Goal: Communication & Community: Answer question/provide support

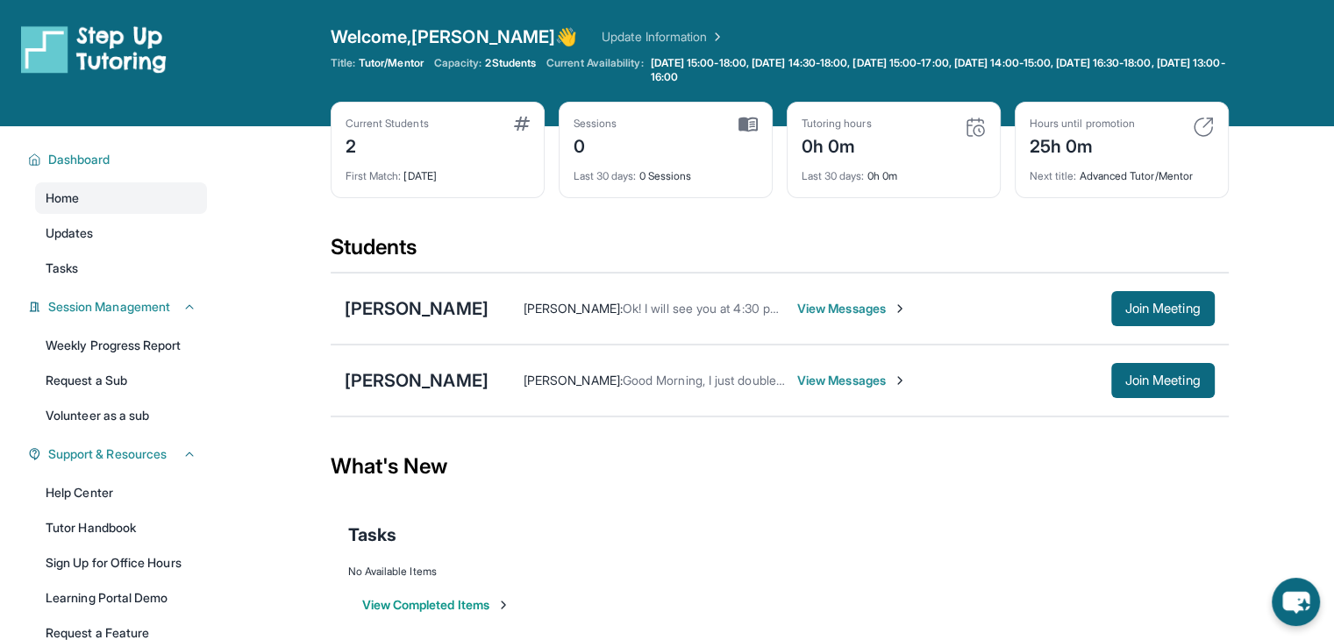
click at [815, 376] on span "View Messages" at bounding box center [853, 381] width 110 height 18
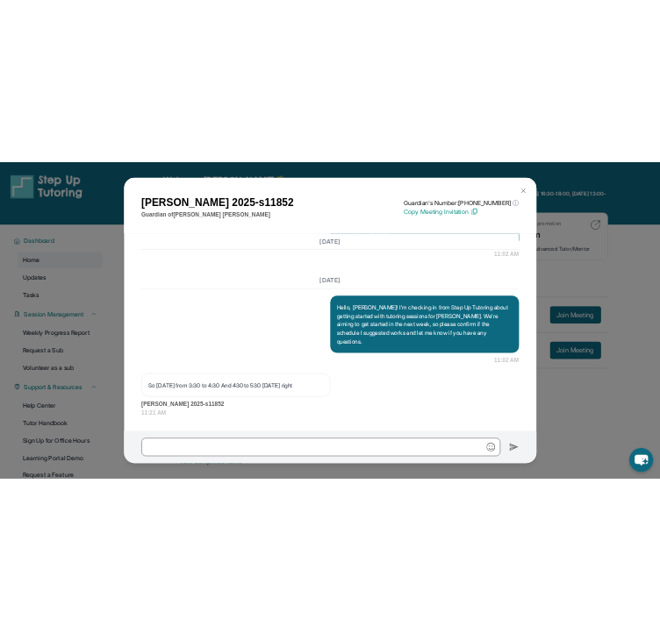
scroll to position [1629, 0]
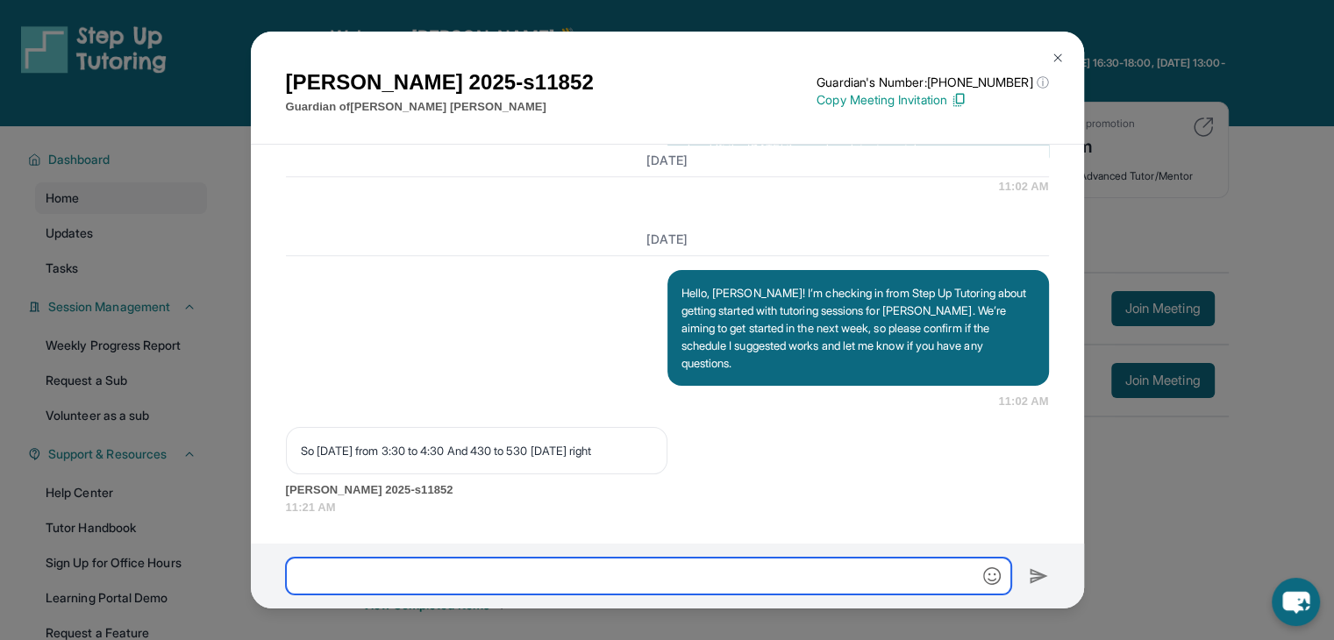
click at [545, 576] on input "text" at bounding box center [649, 576] width 726 height 37
type input "**********"
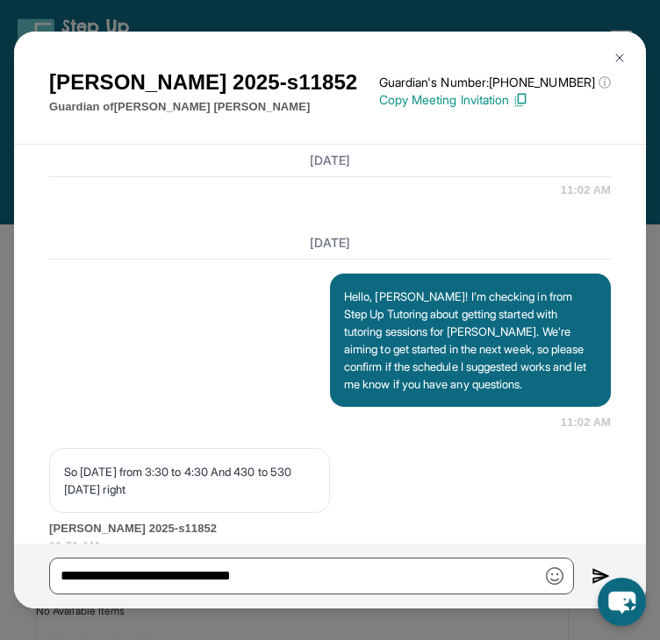
scroll to position [2068, 0]
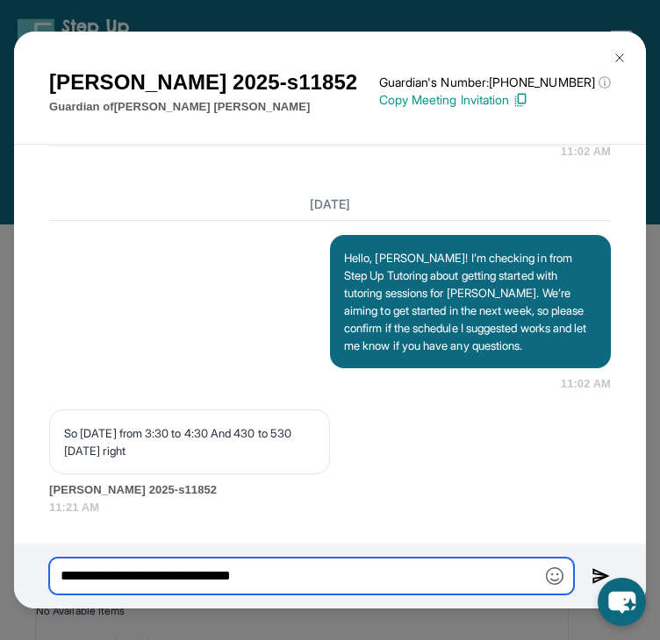
click at [290, 577] on input "**********" at bounding box center [311, 576] width 525 height 37
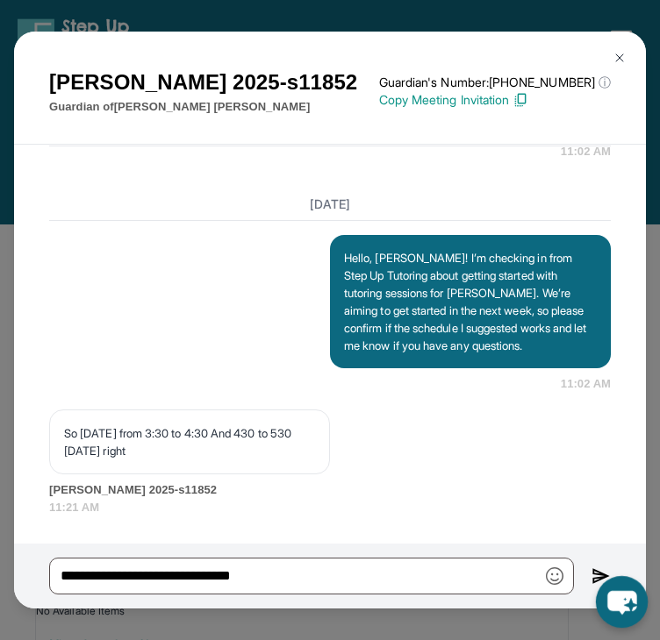
click at [604, 579] on icon "chat-button" at bounding box center [622, 602] width 52 height 52
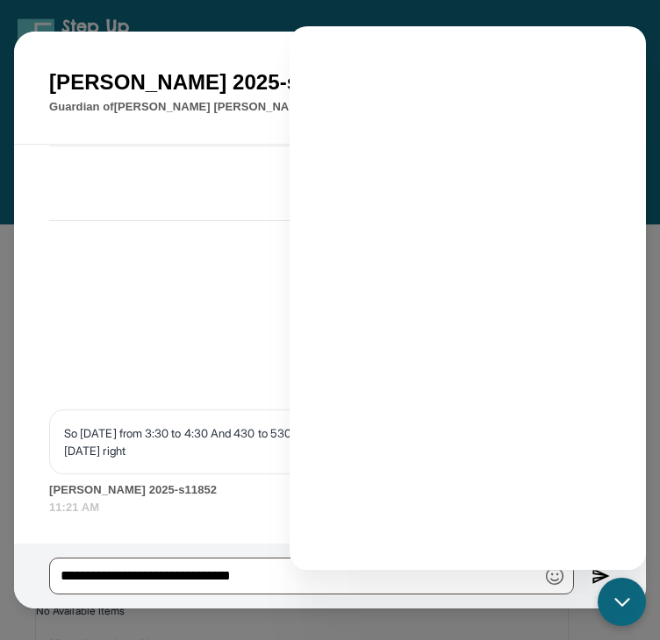
click at [579, 583] on div "**********" at bounding box center [330, 576] width 632 height 65
click at [596, 573] on img at bounding box center [600, 576] width 19 height 20
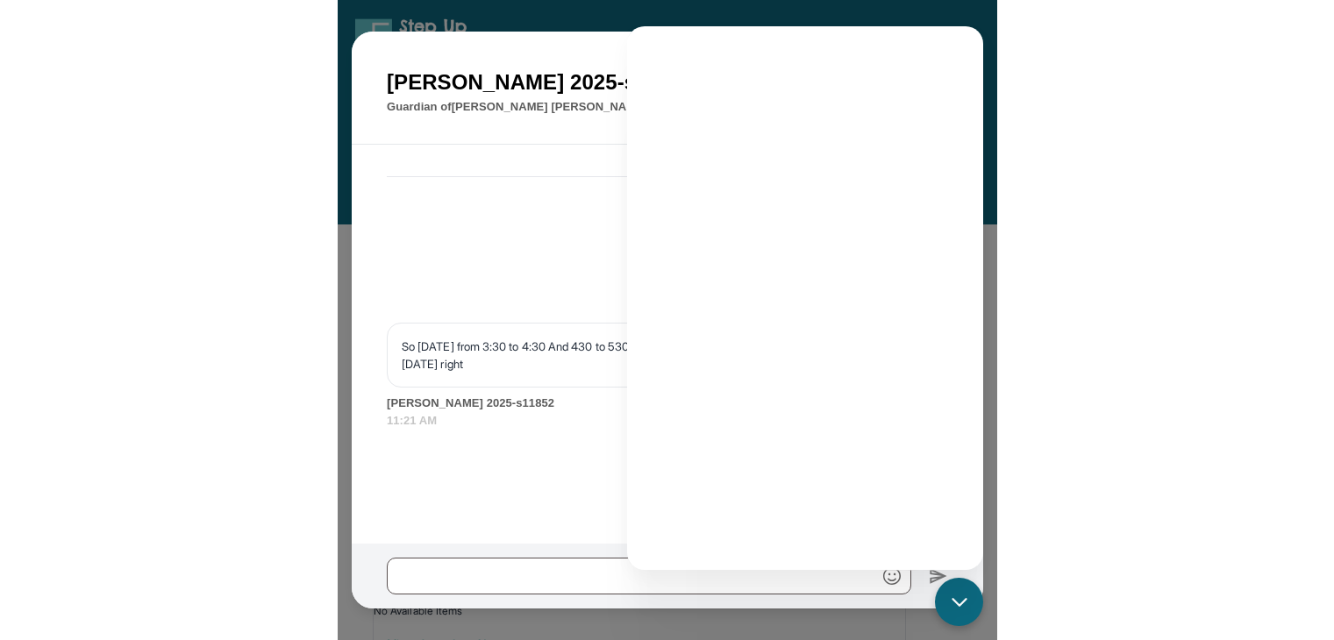
scroll to position [2155, 0]
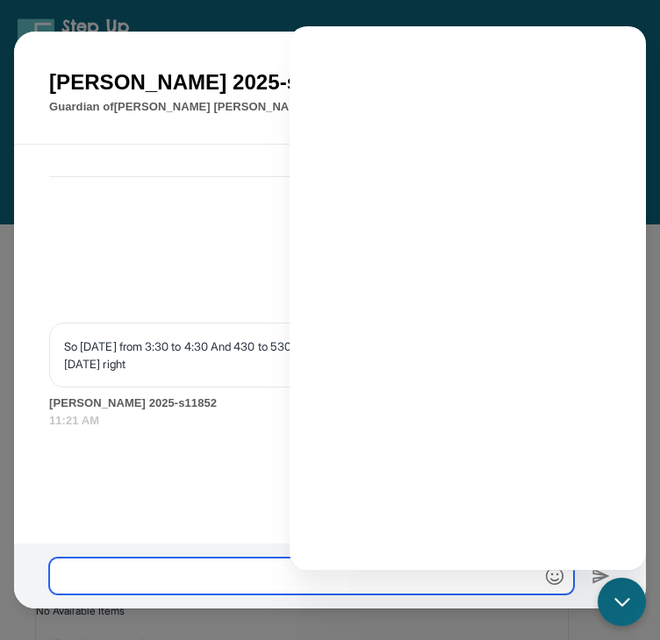
click at [352, 586] on input "text" at bounding box center [311, 576] width 525 height 37
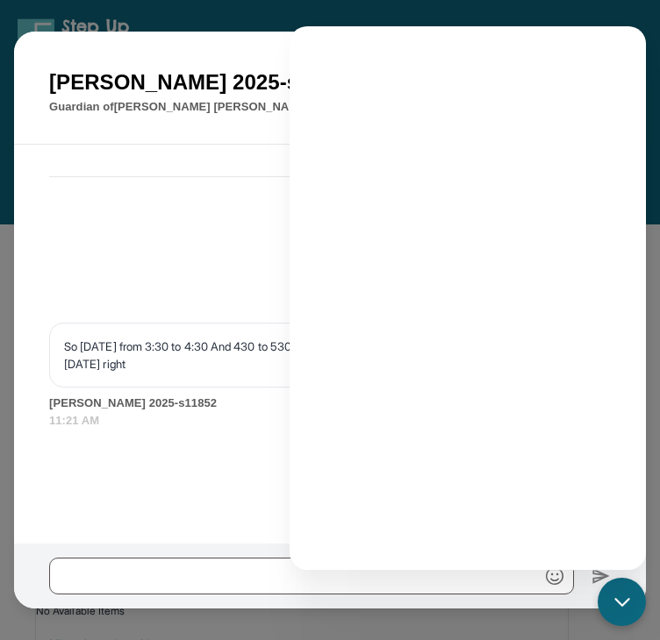
click at [218, 504] on div "yes, if those times work for you 11:40 AM" at bounding box center [329, 482] width 561 height 70
click at [182, 241] on div "Hello, [PERSON_NAME]! I’m checking in from Step Up Tutoring about getting start…" at bounding box center [329, 227] width 561 height 158
click at [218, 218] on div "Hello, [PERSON_NAME]! I’m checking in from Step Up Tutoring about getting start…" at bounding box center [329, 227] width 561 height 158
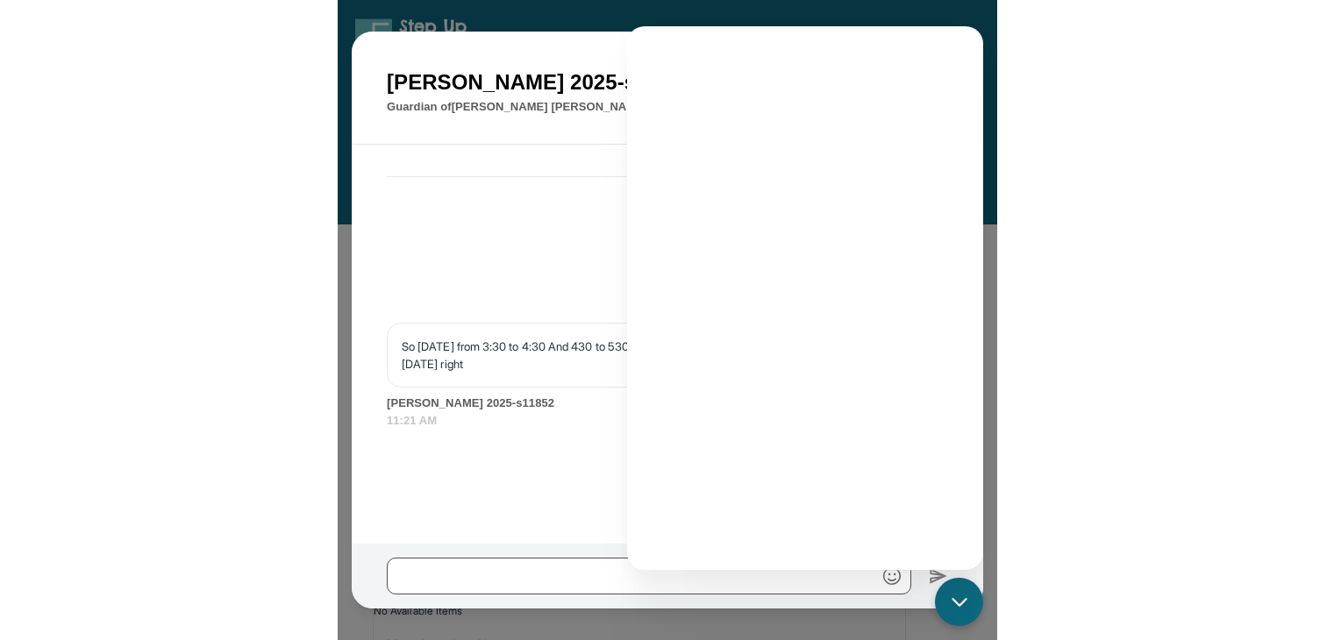
scroll to position [1717, 0]
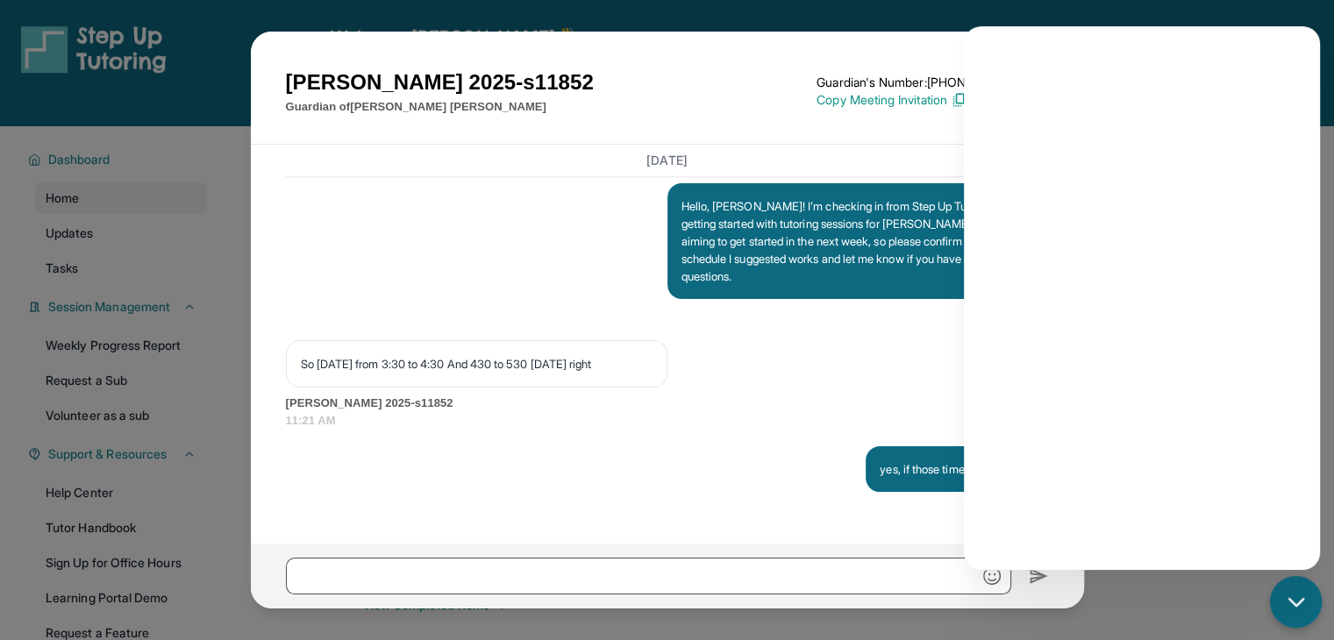
click at [1294, 604] on icon "chat-button" at bounding box center [1296, 601] width 14 height 7
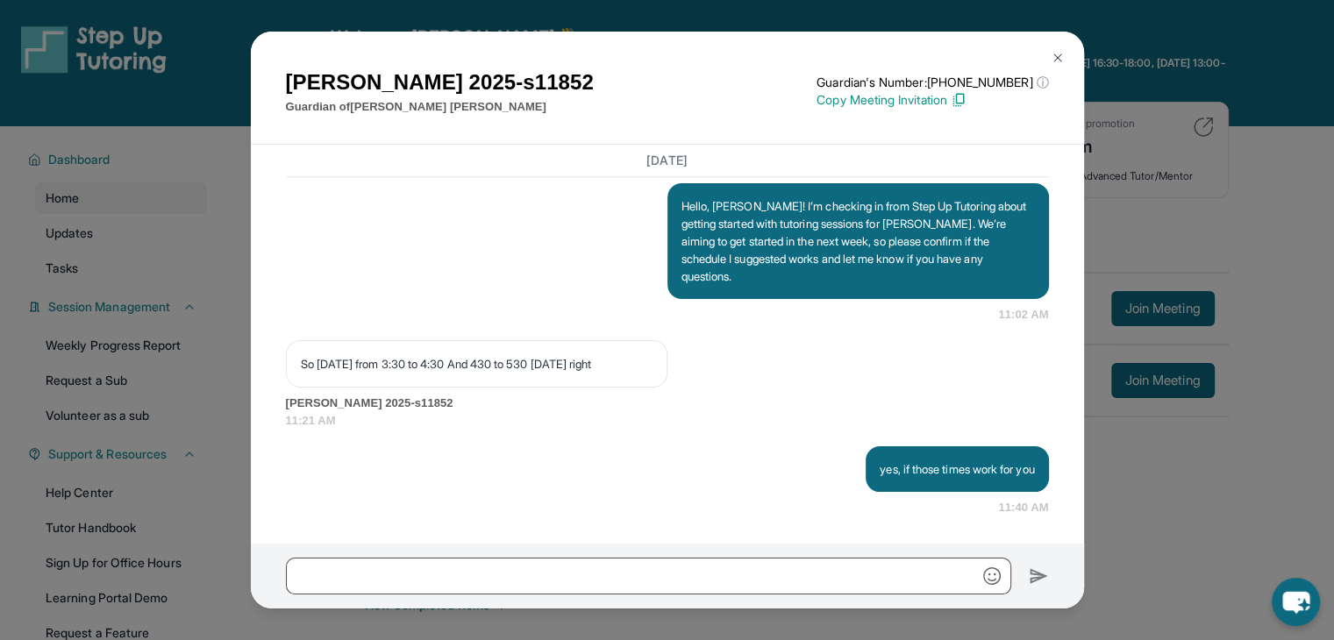
click at [1061, 54] on img at bounding box center [1058, 58] width 14 height 14
